Goal: Task Accomplishment & Management: Manage account settings

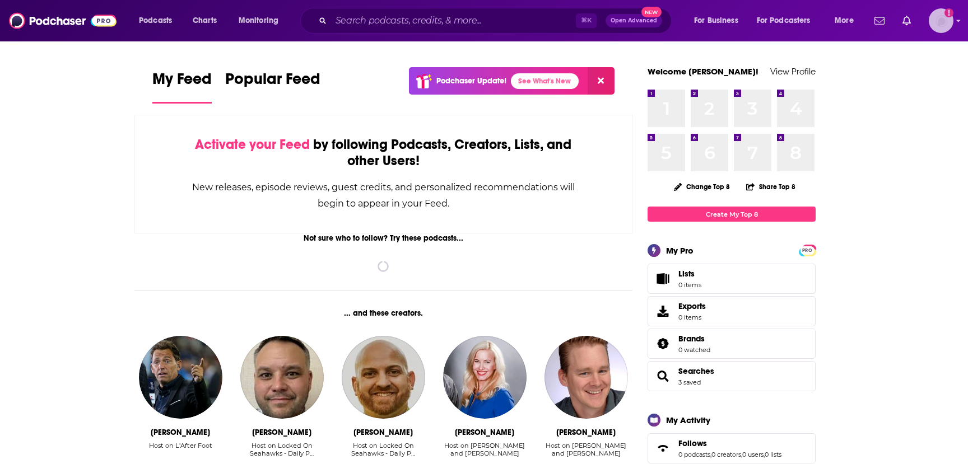
click at [946, 27] on img "Logged in as jenc9678" at bounding box center [940, 20] width 25 height 25
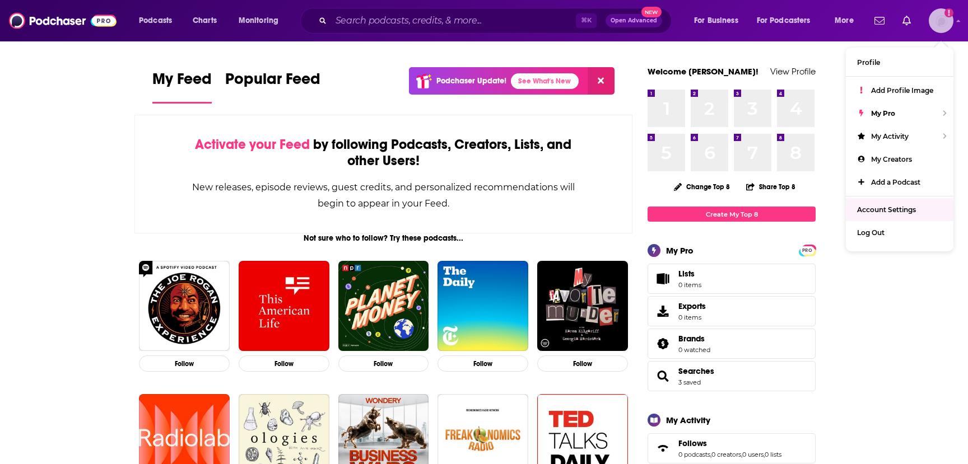
click at [886, 208] on span "Account Settings" at bounding box center [886, 209] width 59 height 8
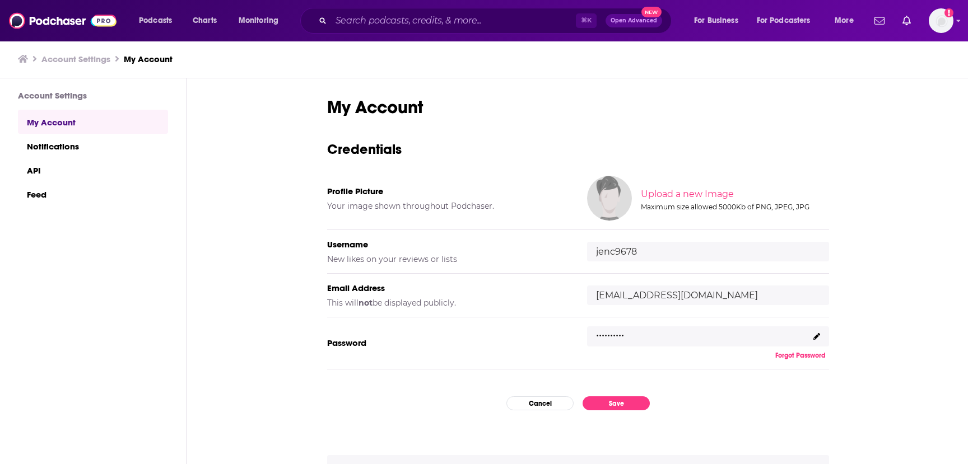
click at [358, 343] on h5 "Password" at bounding box center [448, 343] width 242 height 11
click at [815, 335] on icon at bounding box center [816, 336] width 7 height 7
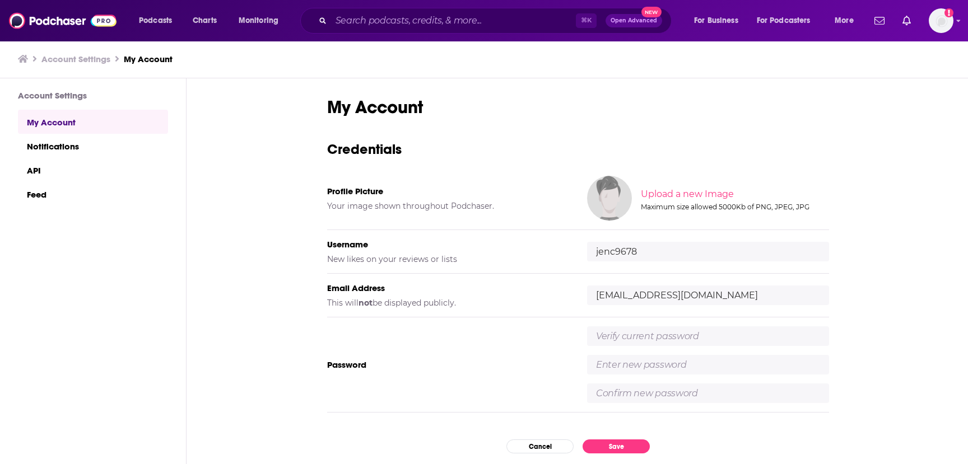
click at [718, 338] on input "text" at bounding box center [708, 336] width 242 height 20
type input "Smokeymycat101!"
click at [721, 363] on input "text" at bounding box center [708, 365] width 242 height 20
type input "I"
type input "imaprofessional101"
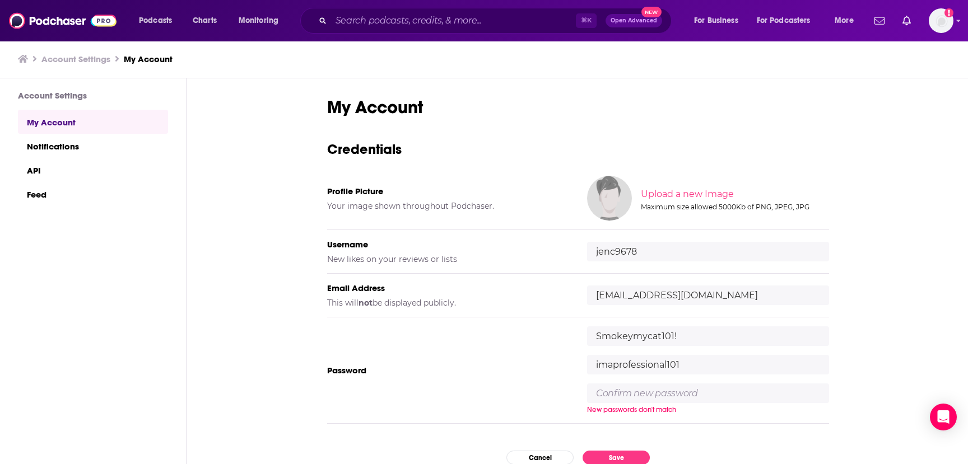
click at [703, 393] on input "text" at bounding box center [708, 394] width 242 height 20
type input "imaprofessional101"
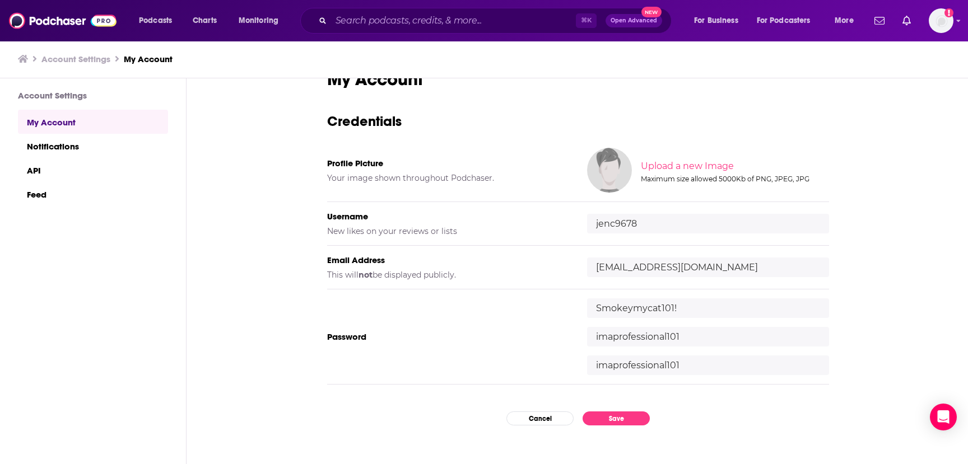
scroll to position [32, 0]
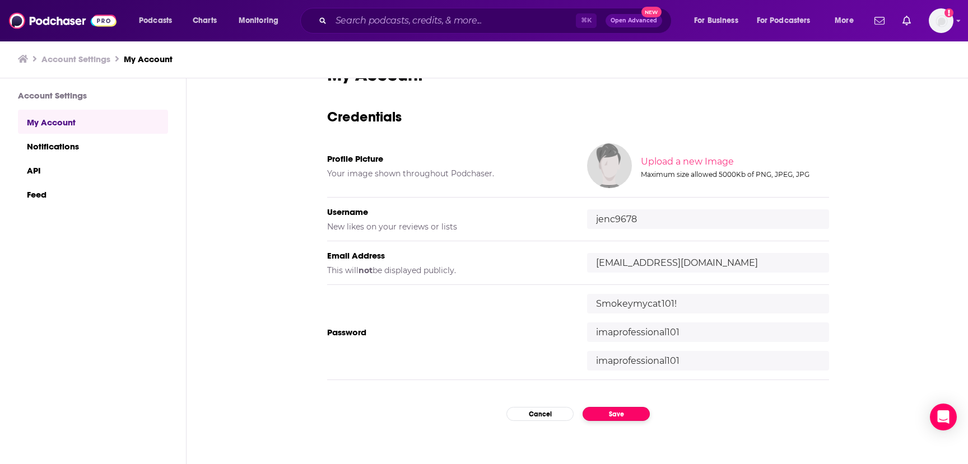
click at [624, 418] on button "Save" at bounding box center [615, 414] width 67 height 14
click at [650, 305] on input "Smokeymycat101!" at bounding box center [708, 304] width 242 height 20
type input "!"
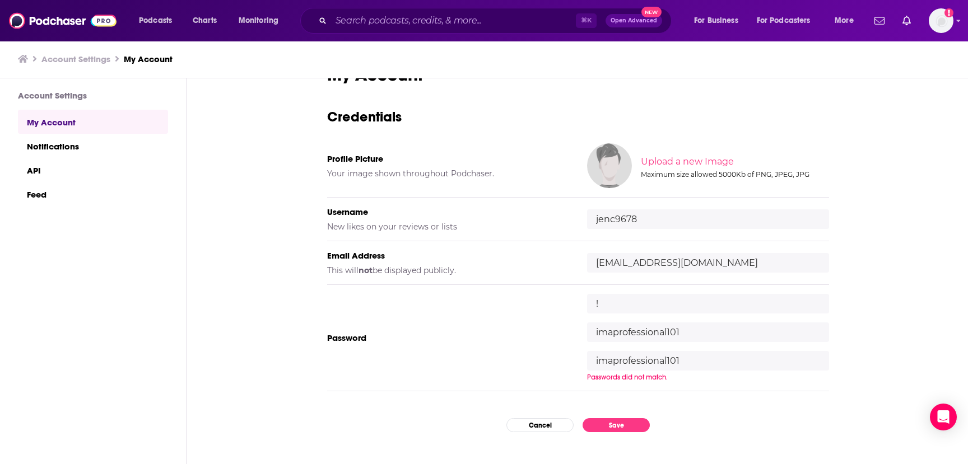
click at [651, 301] on input "!" at bounding box center [708, 304] width 242 height 20
type input "Smokeymycat101!"
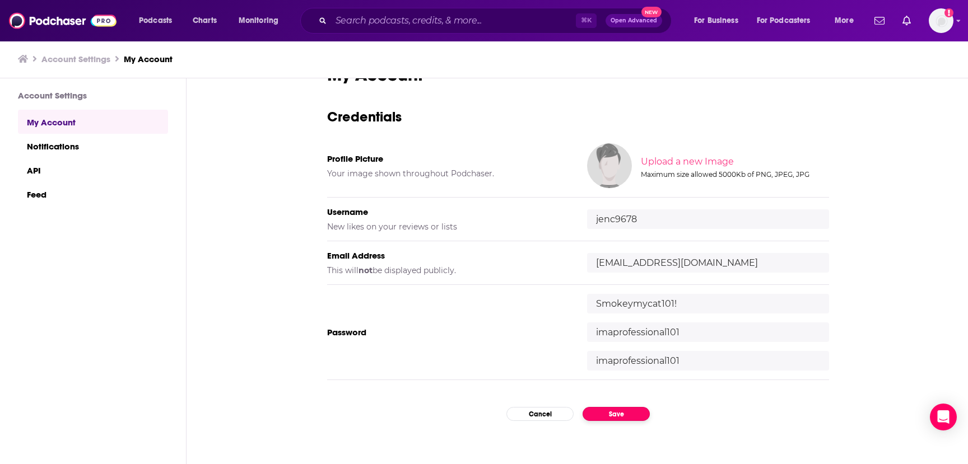
click at [619, 427] on div "My Account Credentials Profile Picture Your image shown throughout Podchaser. U…" at bounding box center [578, 257] width 502 height 387
click at [619, 417] on button "Save" at bounding box center [615, 414] width 67 height 14
click at [665, 332] on input "imaprofessional101" at bounding box center [708, 333] width 242 height 20
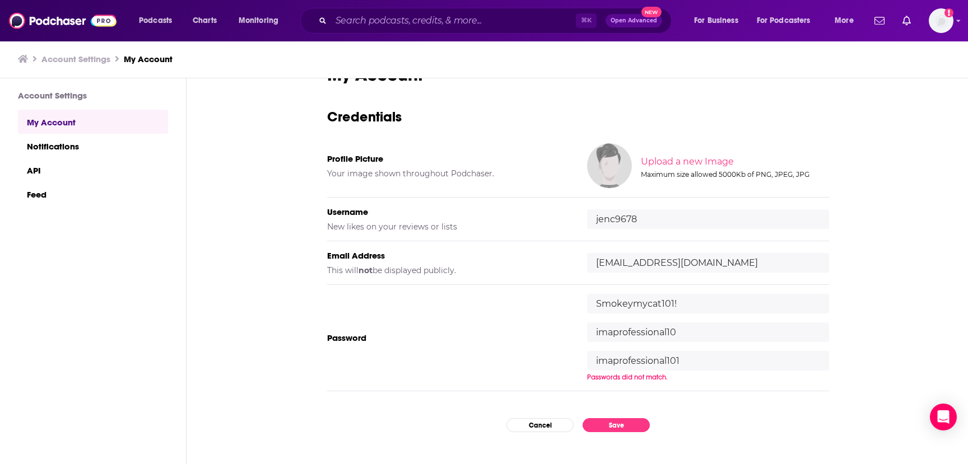
type input "imaprofessional101"
click at [650, 367] on input "imaprofessional101" at bounding box center [708, 361] width 242 height 20
type input "imaprofessional101"
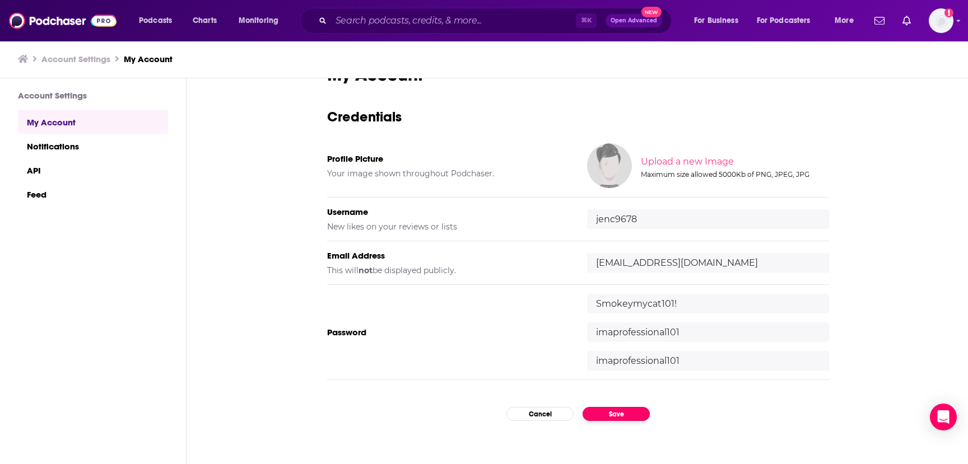
click at [615, 412] on button "Save" at bounding box center [615, 414] width 67 height 14
click at [686, 331] on input "imaprofessional101" at bounding box center [708, 333] width 242 height 20
type input "imaprofessional101!"
click at [694, 360] on input "imaprofessional101" at bounding box center [708, 361] width 242 height 20
type input "imaprofessional101!"
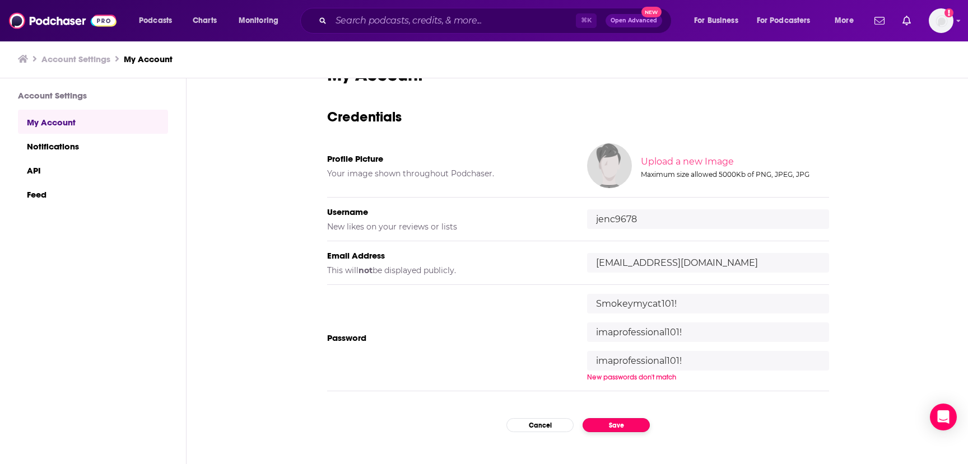
click at [620, 427] on div "My Account Credentials Profile Picture Your image shown throughout Podchaser. U…" at bounding box center [578, 257] width 502 height 387
click at [619, 417] on button "Save" at bounding box center [615, 414] width 67 height 14
click at [681, 326] on input "imaprofessional101!" at bounding box center [708, 333] width 242 height 20
drag, startPoint x: 686, startPoint y: 358, endPoint x: 592, endPoint y: 354, distance: 94.7
click at [592, 354] on input "imaprofessional101!" at bounding box center [708, 361] width 242 height 20
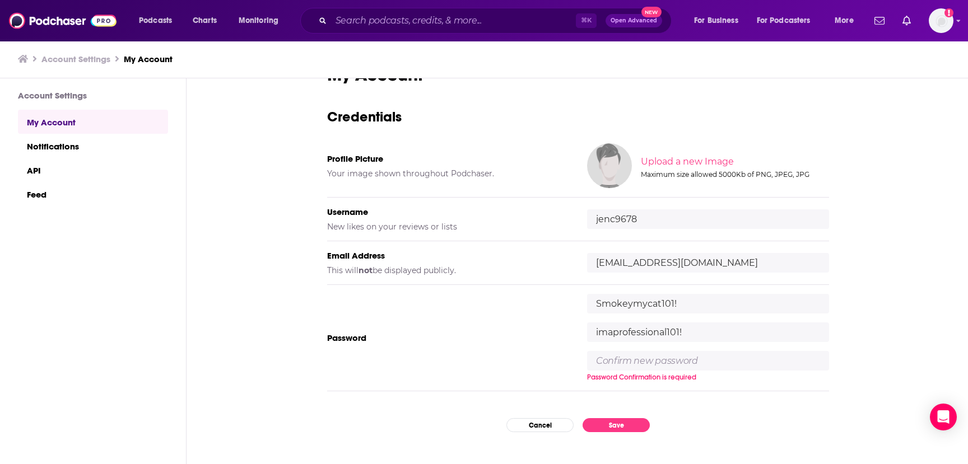
click at [621, 335] on input "imaprofessional101!" at bounding box center [708, 333] width 242 height 20
type input "!"
click at [541, 424] on button "Cancel" at bounding box center [539, 425] width 67 height 14
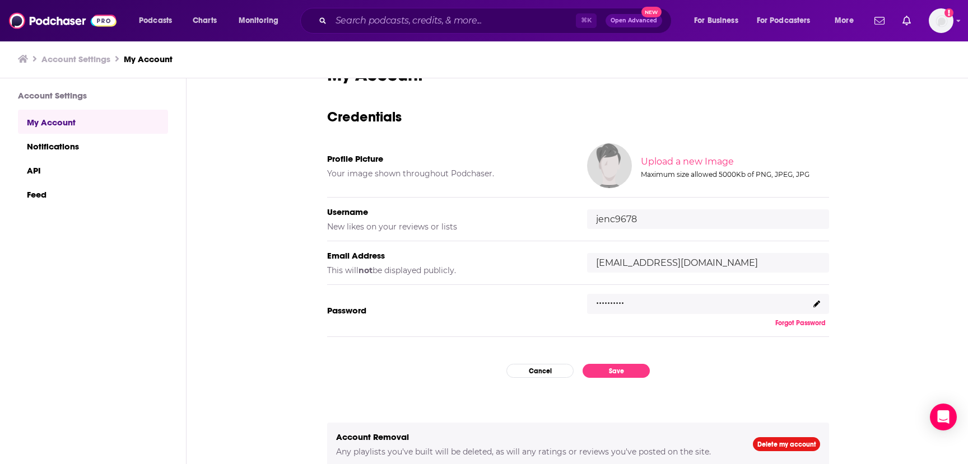
click at [612, 303] on p ".........." at bounding box center [610, 299] width 28 height 16
click at [783, 324] on button "Forgot Password" at bounding box center [800, 323] width 57 height 9
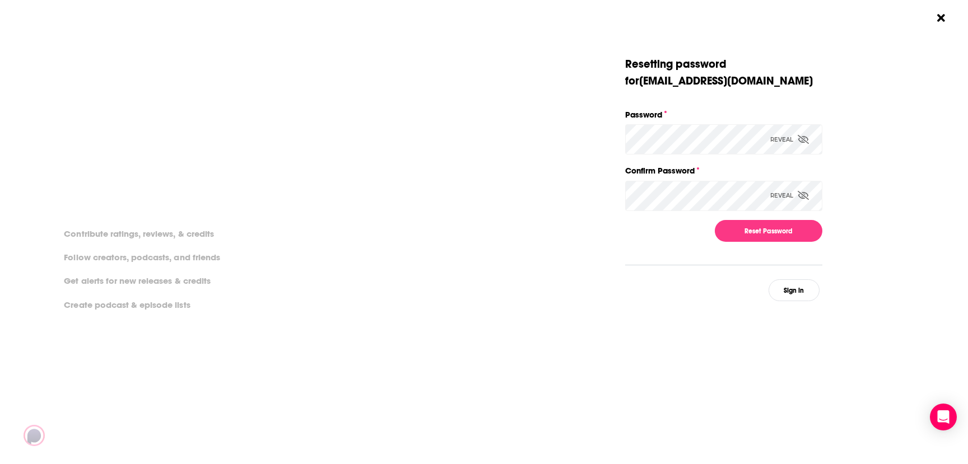
click at [801, 138] on icon "Dialog" at bounding box center [802, 139] width 11 height 9
click at [844, 191] on div "Dialog" at bounding box center [920, 178] width 197 height 245
click at [784, 228] on button "Reset Password" at bounding box center [768, 231] width 108 height 22
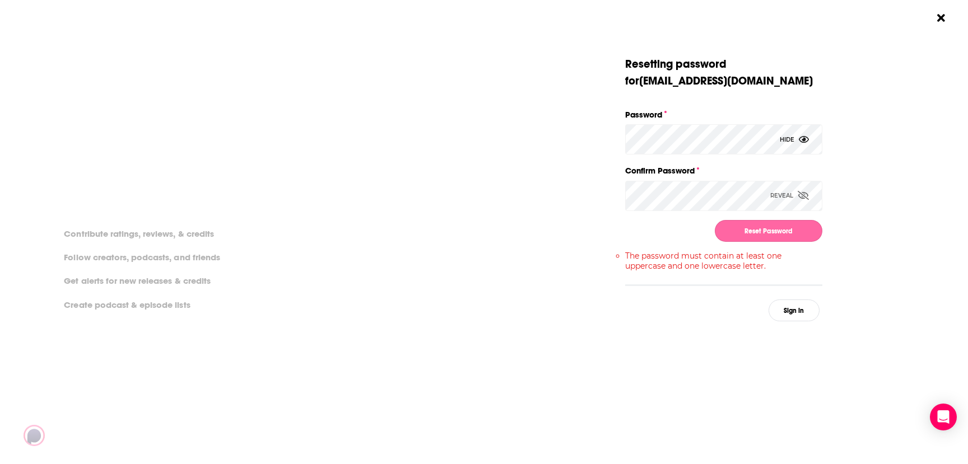
click at [746, 235] on button "Reset Password" at bounding box center [768, 231] width 108 height 22
